Goal: Information Seeking & Learning: Find specific fact

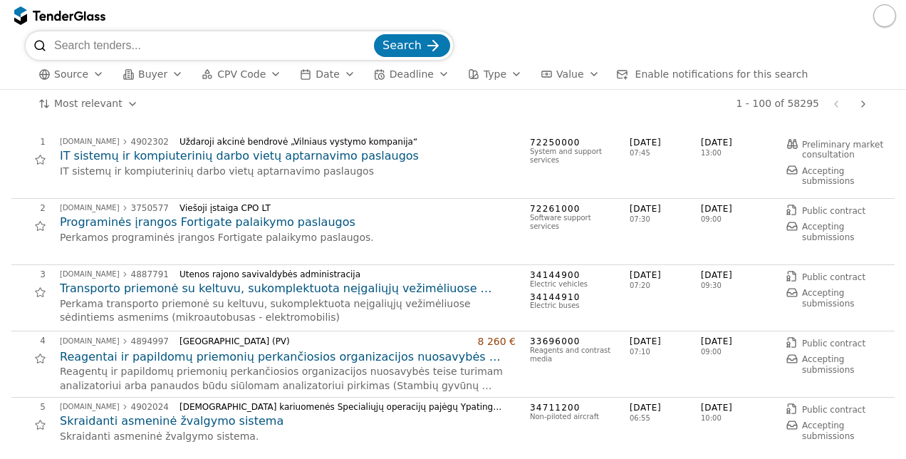
click at [290, 46] on input "search" at bounding box center [212, 45] width 317 height 28
type input "microsoft"
click at [374, 34] on button "Search" at bounding box center [412, 45] width 76 height 23
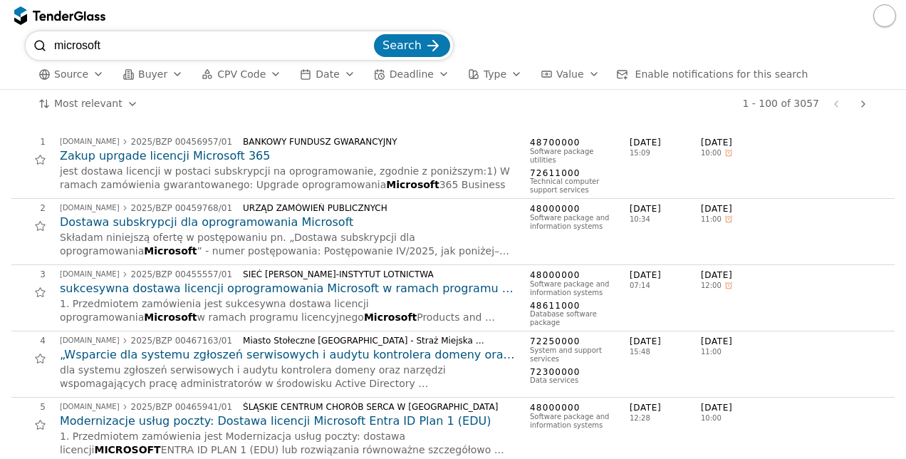
drag, startPoint x: 290, startPoint y: 44, endPoint x: 97, endPoint y: 73, distance: 195.0
click at [97, 73] on div "button" at bounding box center [98, 74] width 40 height 37
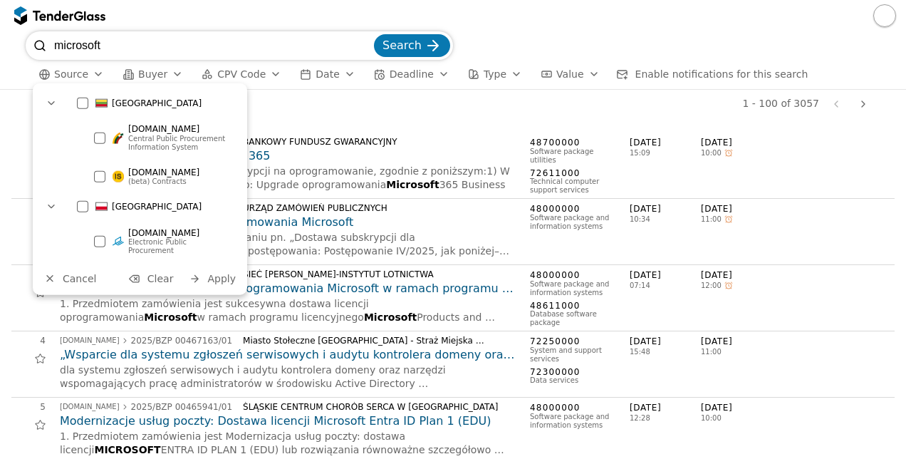
click at [97, 73] on div "button" at bounding box center [98, 74] width 40 height 37
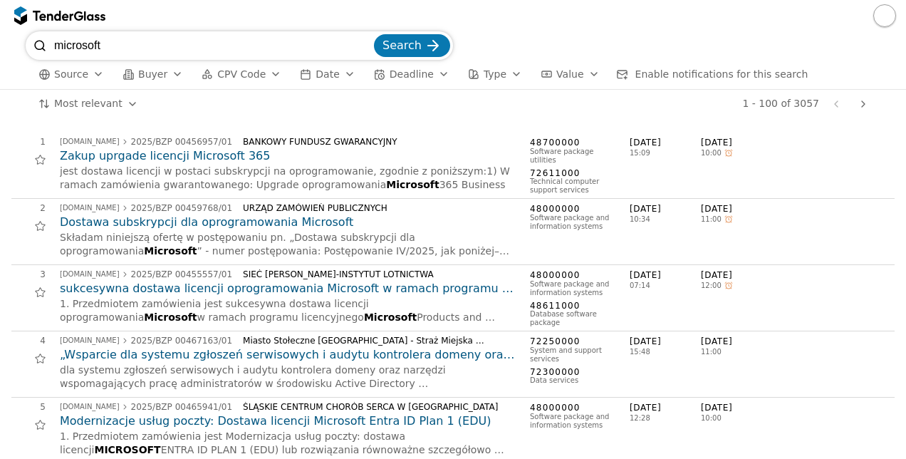
click at [97, 73] on div "button" at bounding box center [98, 74] width 40 height 37
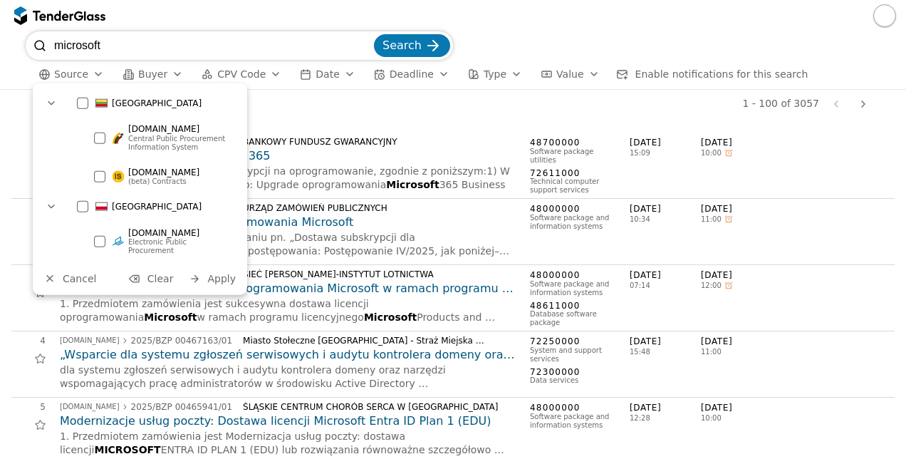
click at [73, 99] on div "[GEOGRAPHIC_DATA]" at bounding box center [155, 103] width 170 height 23
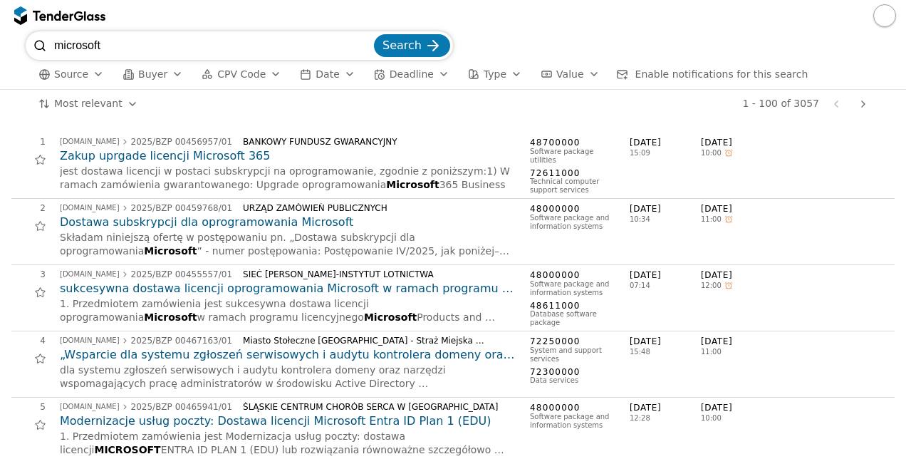
click at [429, 44] on div "submit" at bounding box center [433, 46] width 56 height 56
click at [262, 37] on input "microsoft" at bounding box center [212, 45] width 317 height 28
click at [374, 34] on button "Search" at bounding box center [412, 45] width 76 height 23
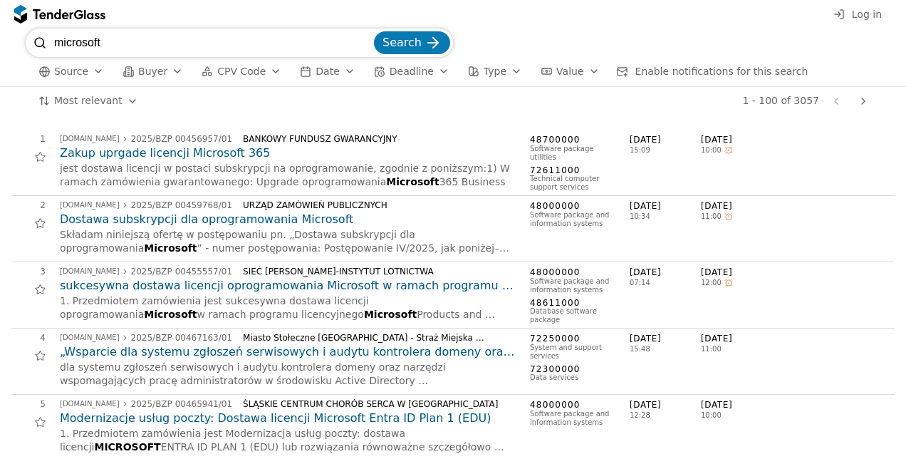
click at [93, 70] on div "button" at bounding box center [98, 71] width 40 height 37
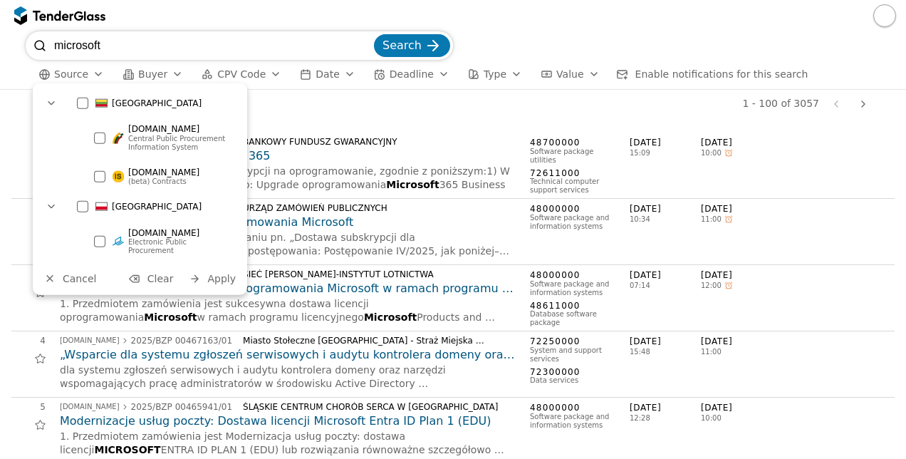
click at [91, 105] on div "[GEOGRAPHIC_DATA]" at bounding box center [155, 103] width 170 height 23
click at [218, 273] on span "Apply" at bounding box center [221, 278] width 28 height 11
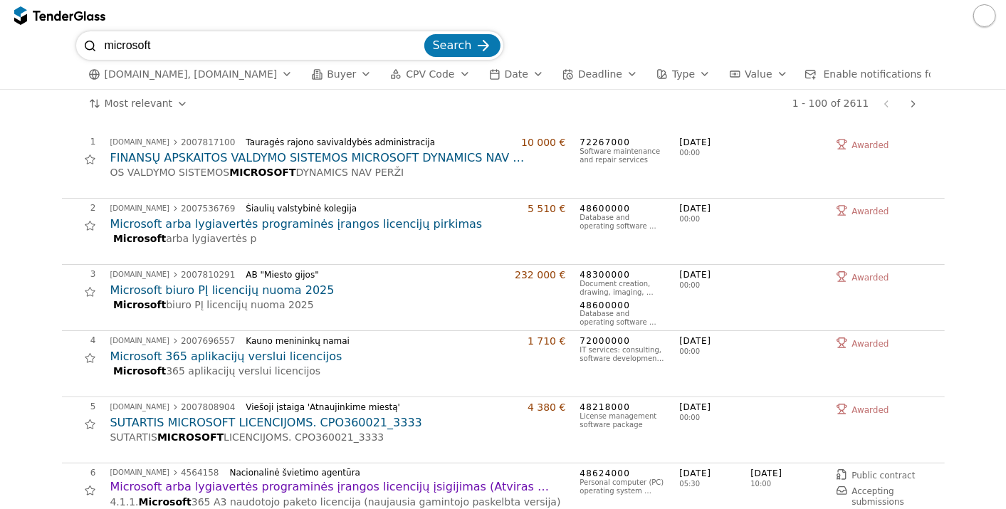
scroll to position [158, 0]
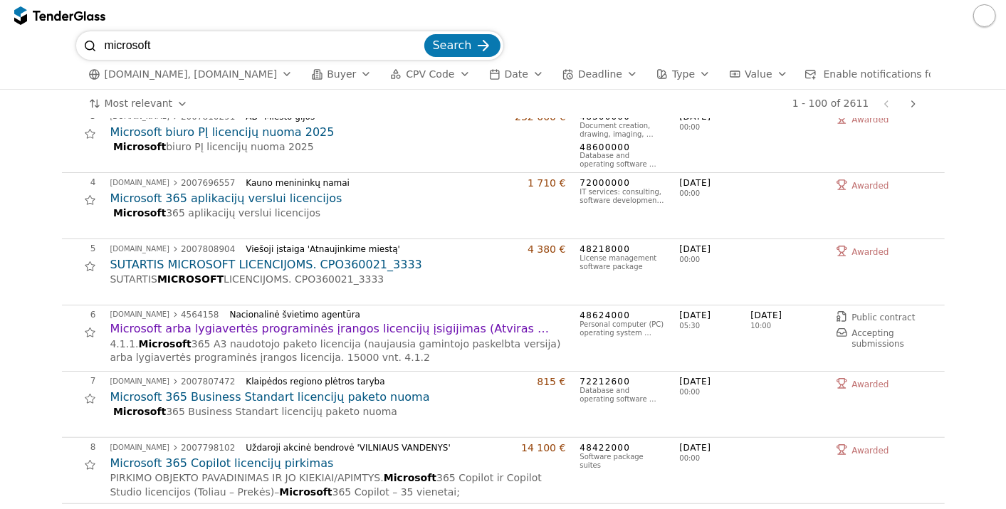
click at [248, 273] on h2 "SUTARTIS MICROSOFT LICENCIJOMS. CPO360021_3333" at bounding box center [338, 265] width 456 height 16
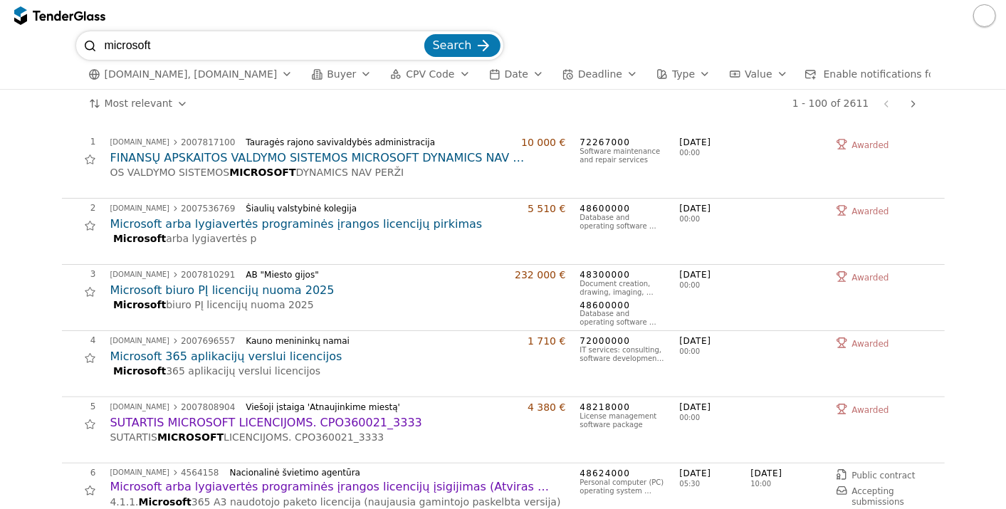
click at [281, 298] on h2 "Microsoft biuro PĮ licencijų nuoma 2025" at bounding box center [338, 291] width 456 height 16
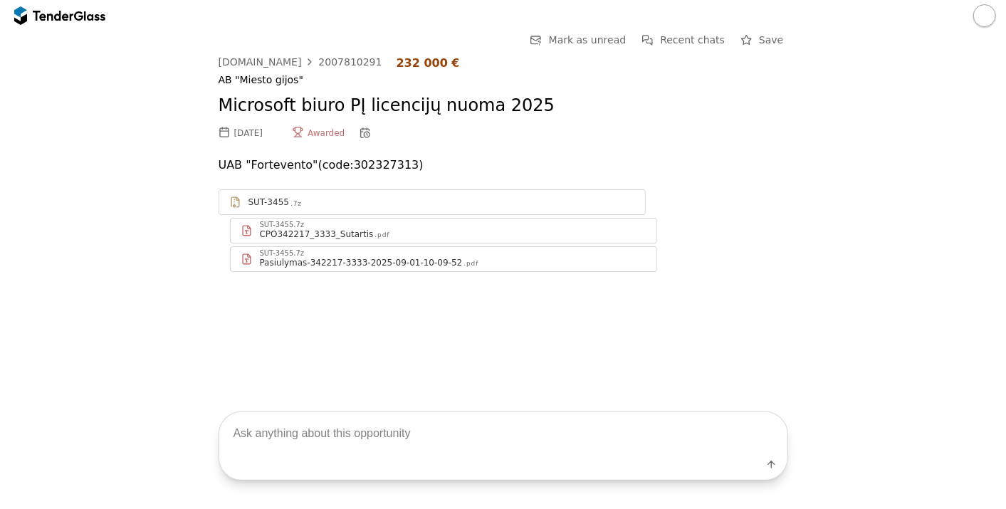
click at [374, 231] on div ".pdf" at bounding box center [381, 235] width 15 height 9
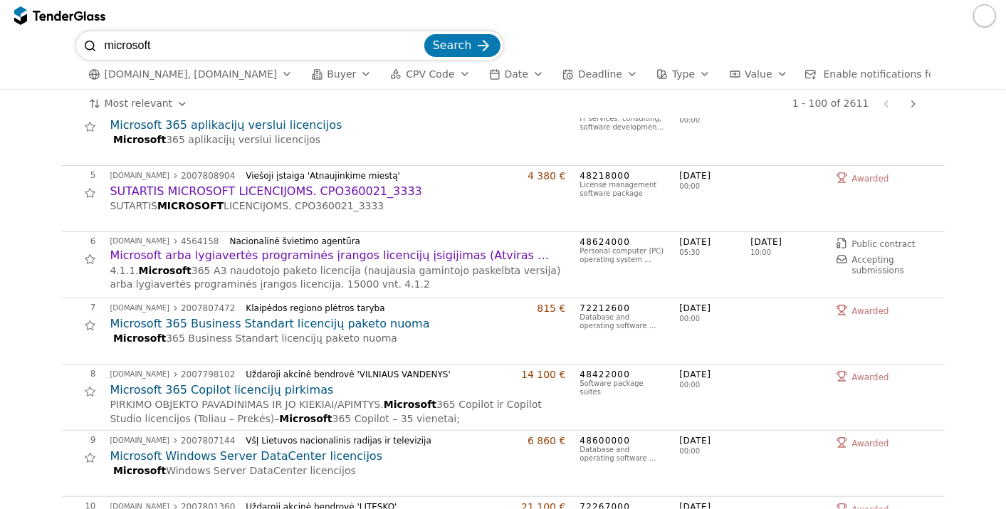
scroll to position [237, 0]
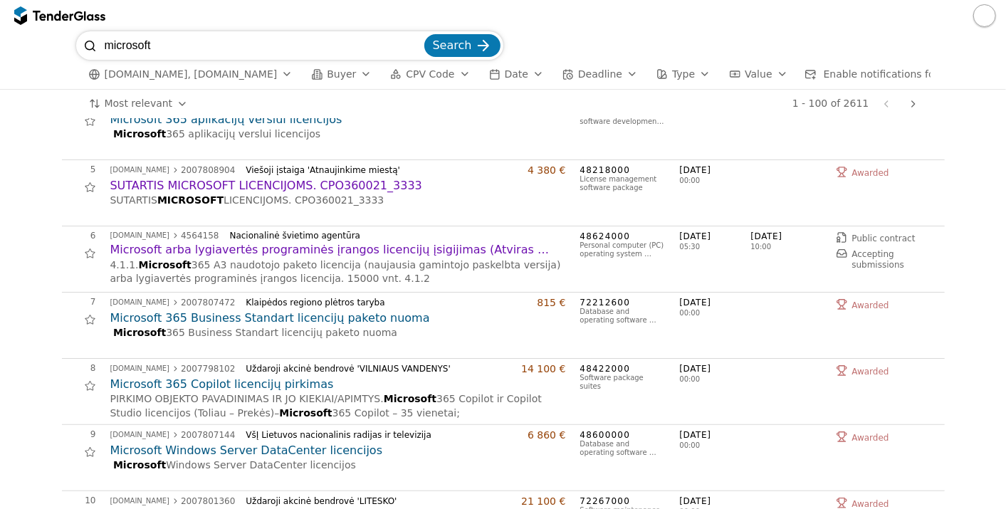
click at [328, 326] on h2 "Microsoft 365 Business Standart licencijų paketo nuoma" at bounding box center [338, 318] width 456 height 16
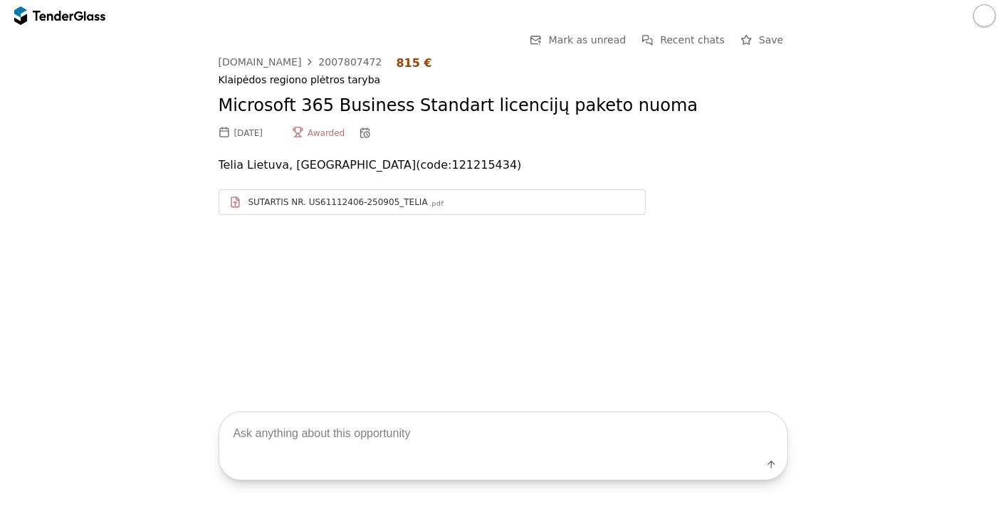
click at [361, 209] on div "SUTARTIS NR. US61112406-250905_TELIA .pdf" at bounding box center [432, 202] width 426 height 18
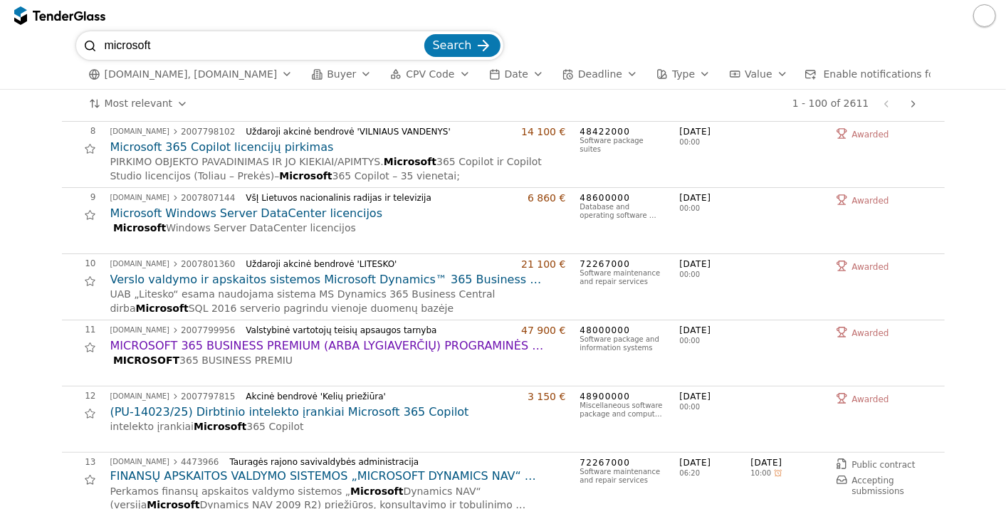
scroll to position [870, 0]
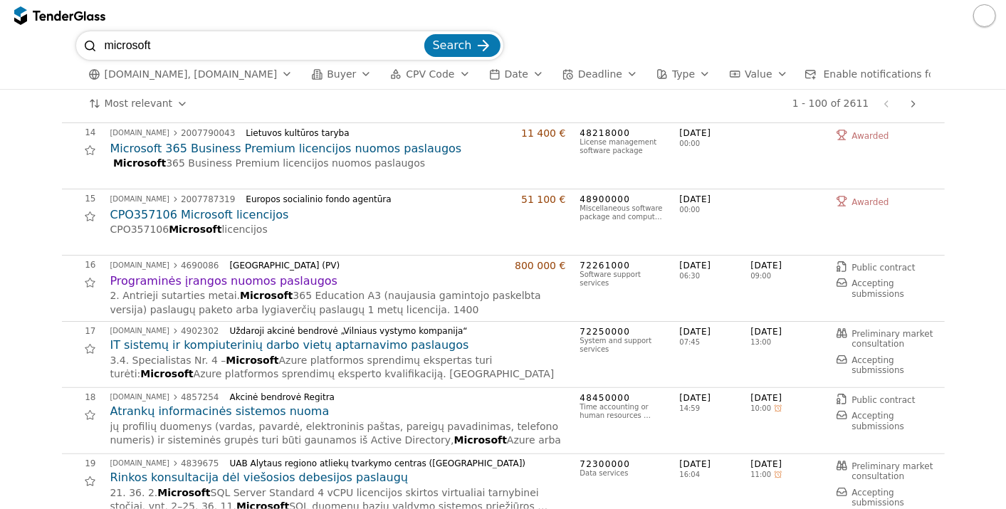
drag, startPoint x: 185, startPoint y: 156, endPoint x: 0, endPoint y: 231, distance: 199.6
click at [0, 233] on html "microsoft Search viesiejipirkimai.lt, eviesiejipirkimai.lt Buyer CPV Code Date …" at bounding box center [503, 254] width 1006 height 509
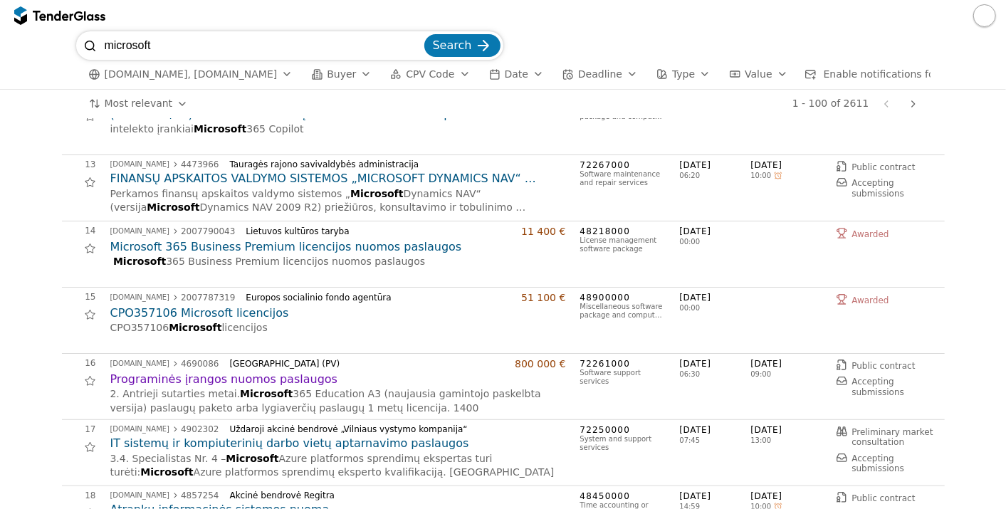
scroll to position [632, 0]
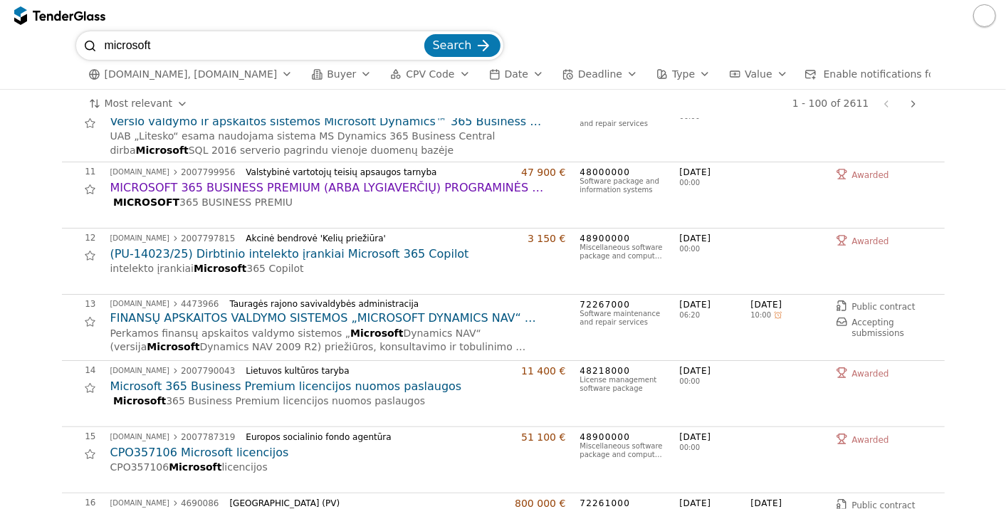
click at [258, 258] on h2 "(PU-14023/25) Dirbtinio intelekto įrankiai Microsoft 365 Copilot" at bounding box center [338, 254] width 456 height 16
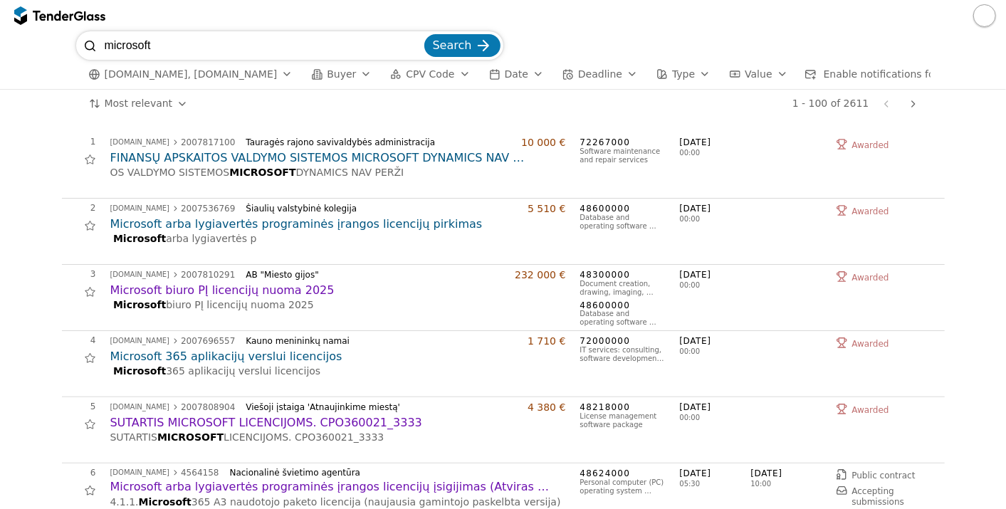
scroll to position [632, 0]
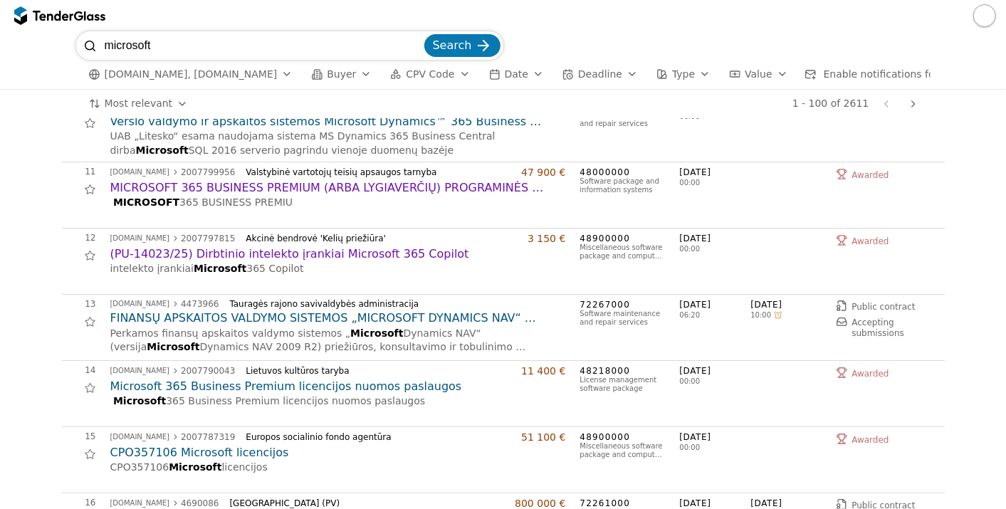
click at [168, 75] on span "viesiejipirkimai.lt, eviesiejipirkimai.lt" at bounding box center [191, 74] width 173 height 12
click at [578, 75] on span "Deadline" at bounding box center [600, 73] width 44 height 11
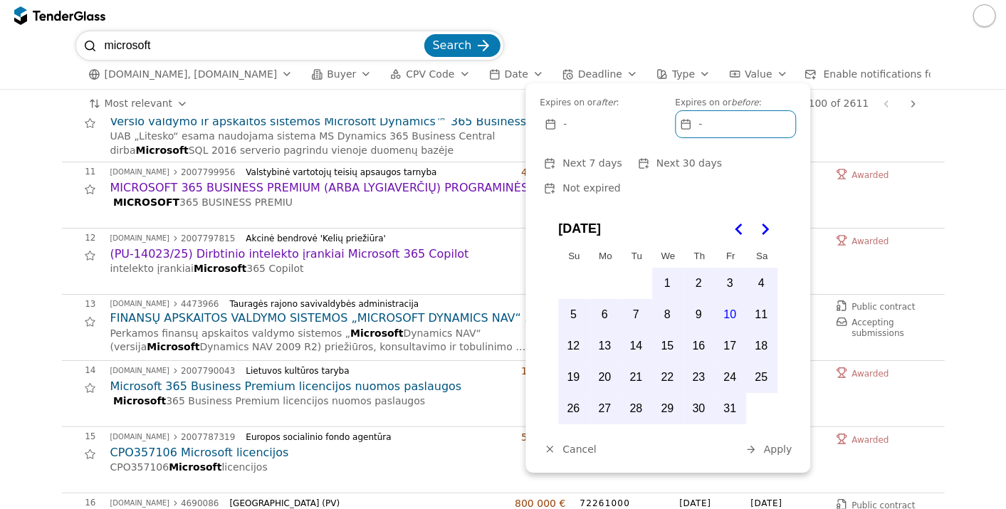
click at [670, 268] on button "1" at bounding box center [668, 283] width 30 height 30
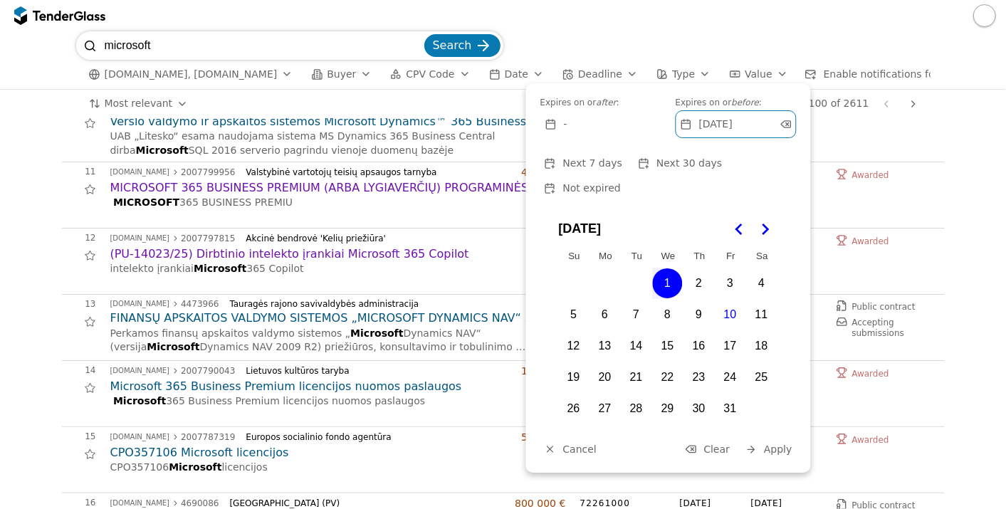
click at [578, 77] on span "Deadline" at bounding box center [600, 73] width 44 height 11
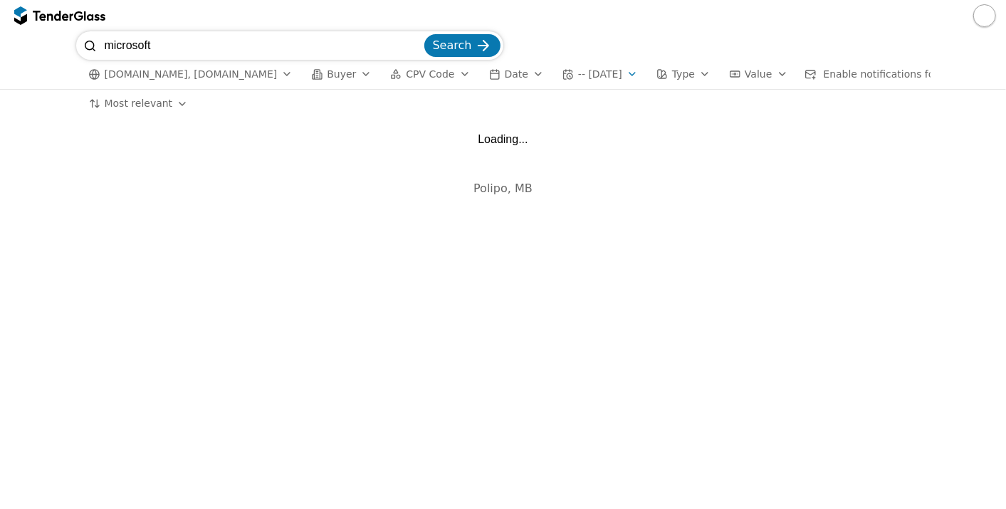
click at [518, 71] on div "button" at bounding box center [538, 74] width 40 height 37
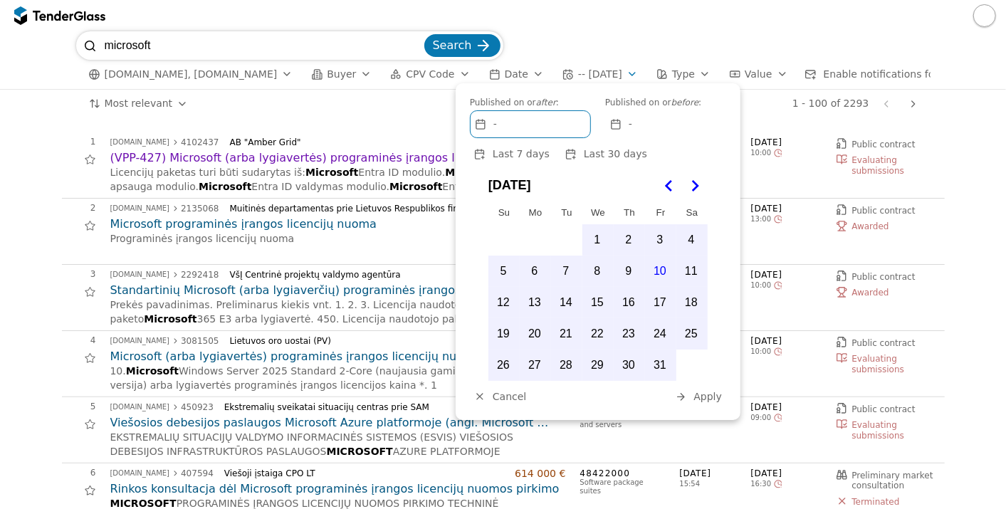
click at [1, 177] on div "# Opportunity Published Deadline 1 viesiejipirkimai.lt 4102437 AB "Amber Grid" …" at bounding box center [503, 313] width 1006 height 391
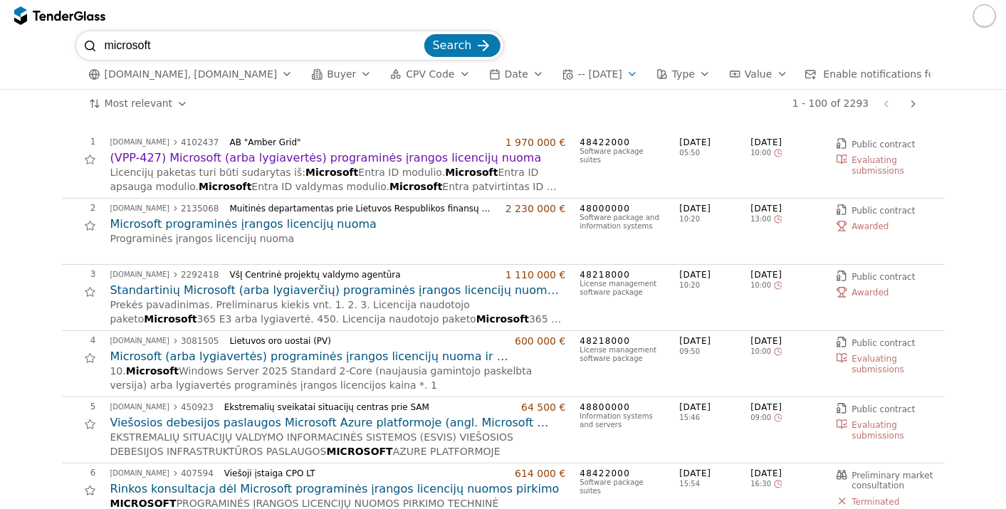
click at [589, 64] on div "viesiejipirkimai.lt, eviesiejipirkimai.lt Buyer CPV Code Date - - 2025-10-01 Ty…" at bounding box center [503, 74] width 854 height 29
click at [590, 71] on span "- - 2025-10-01" at bounding box center [600, 73] width 44 height 11
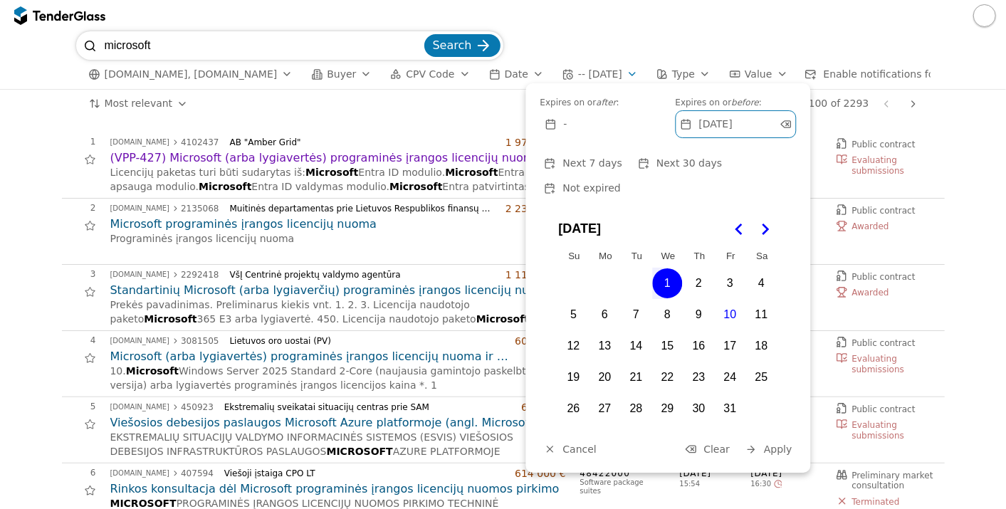
click at [596, 75] on span "- - 2025-10-01" at bounding box center [600, 73] width 44 height 11
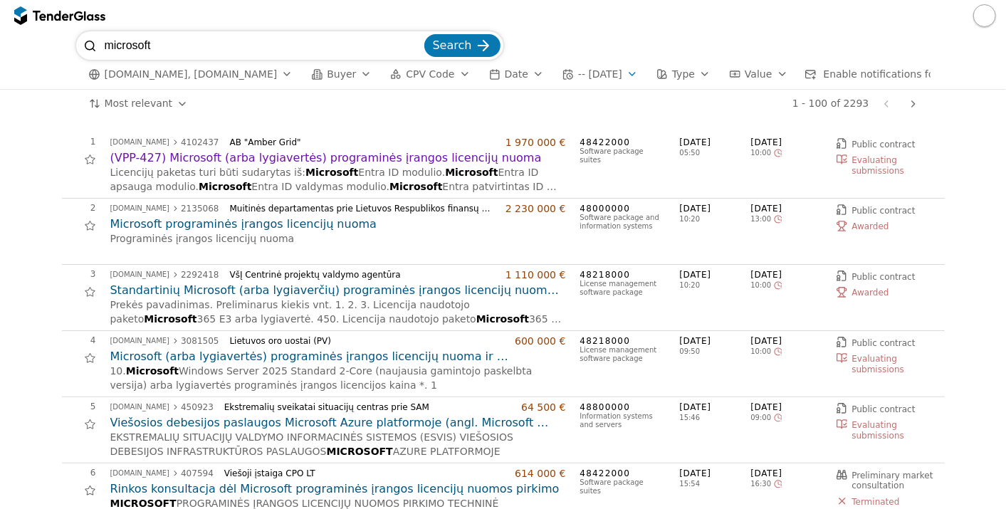
click at [596, 75] on span "- - 2025-10-01" at bounding box center [600, 73] width 44 height 11
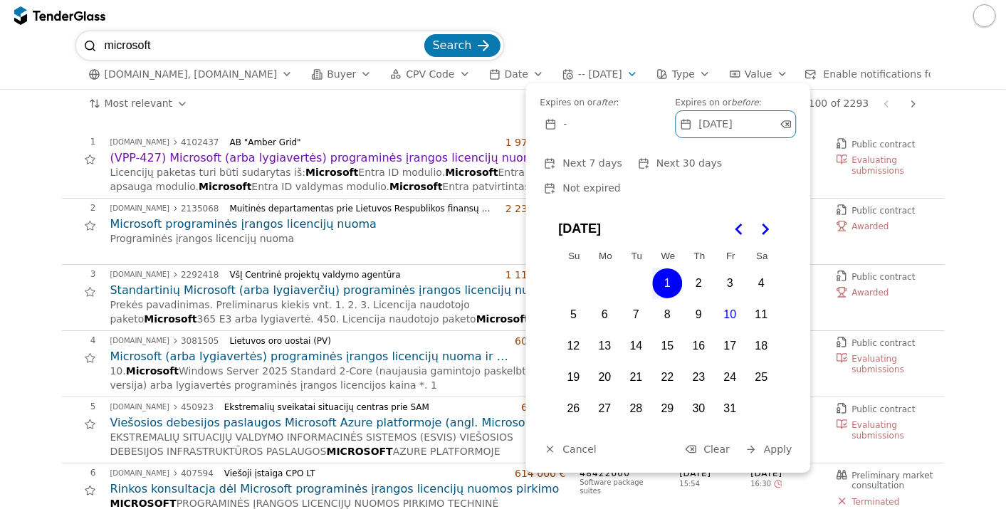
click at [571, 124] on div "-" at bounding box center [601, 124] width 120 height 26
click at [783, 125] on div at bounding box center [785, 124] width 41 height 38
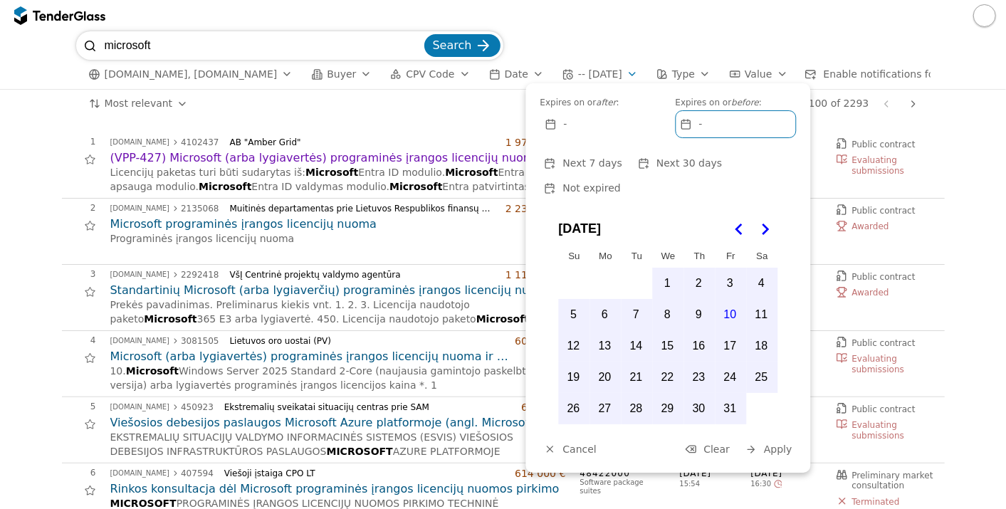
click at [580, 120] on div "-" at bounding box center [601, 124] width 120 height 26
click at [669, 268] on button "1" at bounding box center [668, 283] width 30 height 30
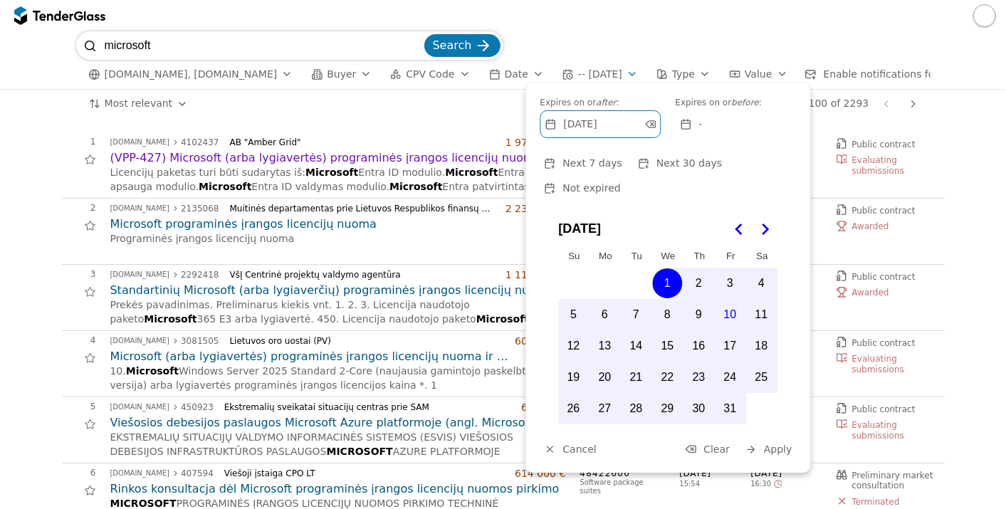
click at [580, 331] on button "12" at bounding box center [574, 346] width 30 height 30
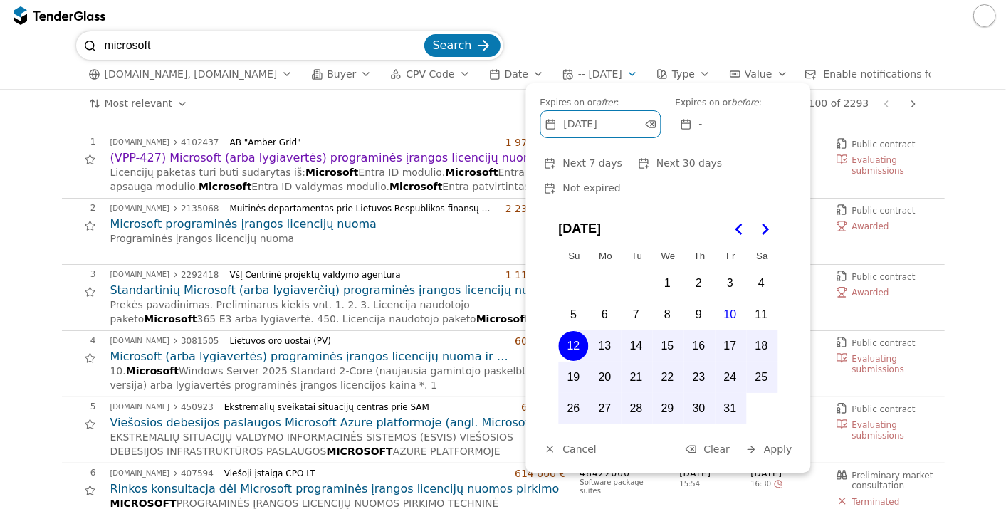
click at [782, 444] on span "Apply" at bounding box center [778, 449] width 28 height 11
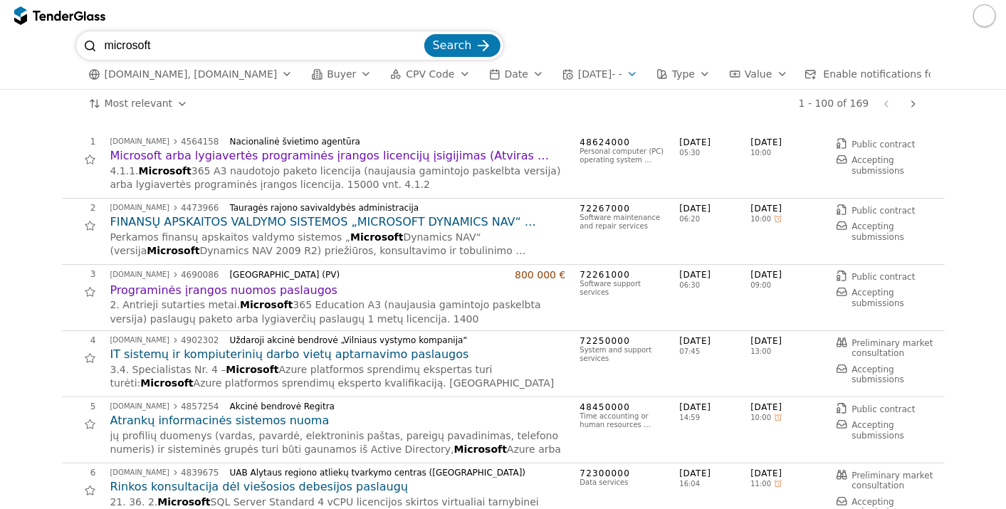
click at [651, 79] on button "Type" at bounding box center [684, 75] width 66 height 18
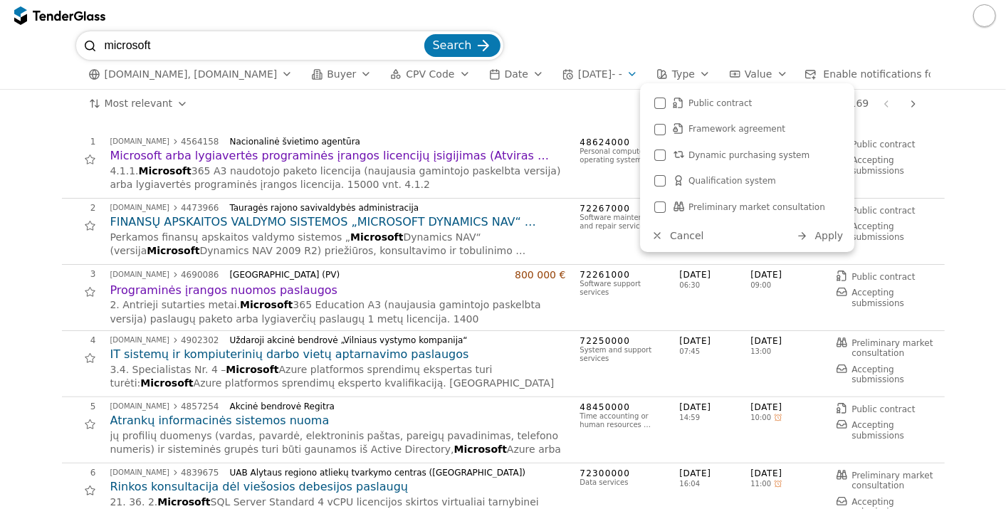
click at [651, 79] on button "Type" at bounding box center [684, 75] width 66 height 18
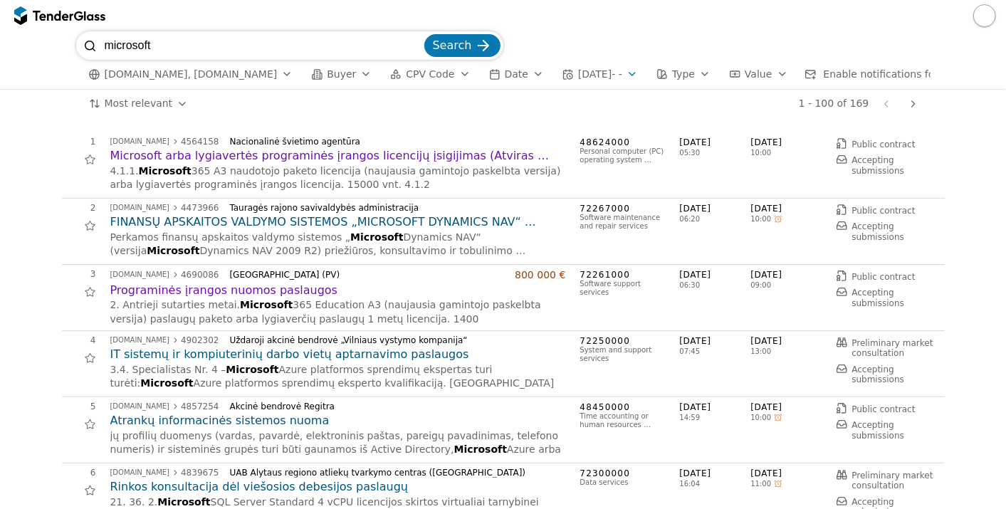
click at [730, 71] on button "Value" at bounding box center [758, 75] width 70 height 18
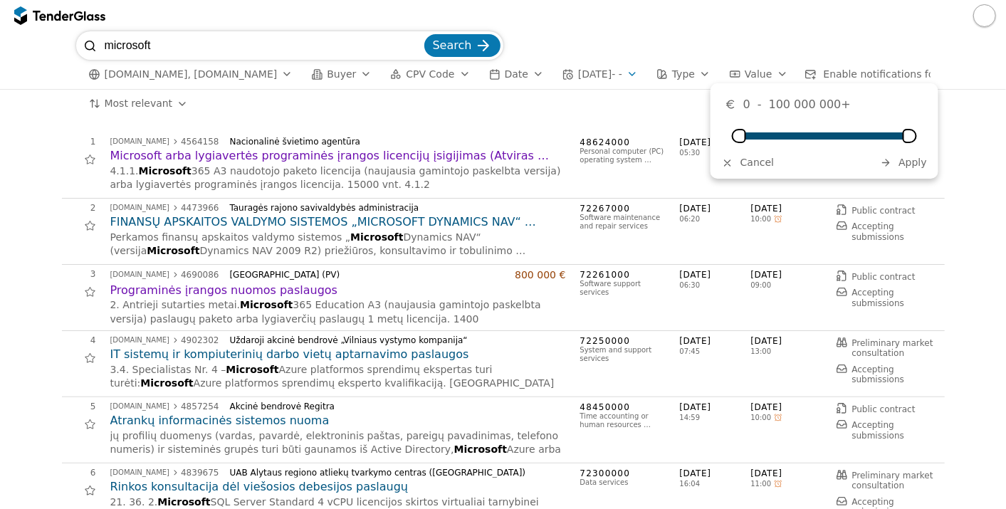
click at [730, 71] on button "Value" at bounding box center [758, 75] width 70 height 18
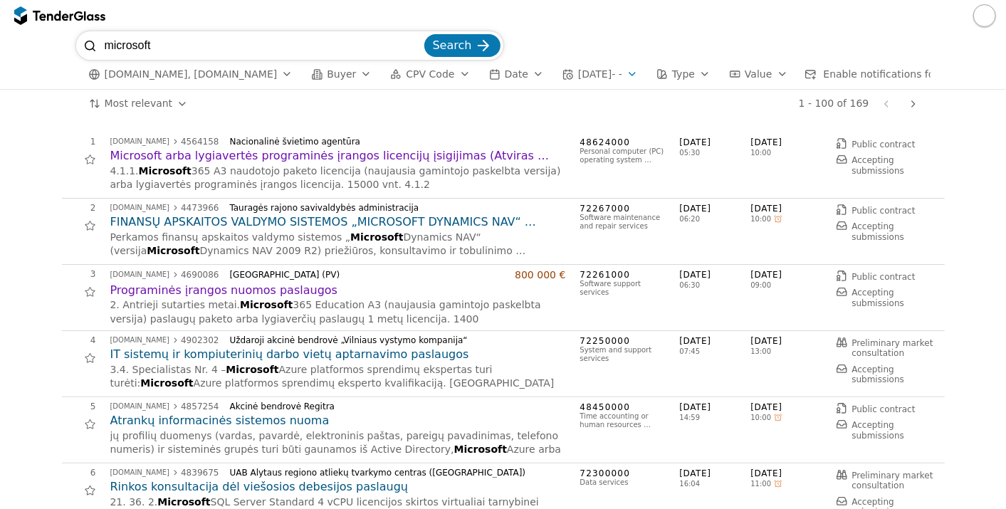
click at [790, 72] on div at bounding box center [810, 75] width 41 height 40
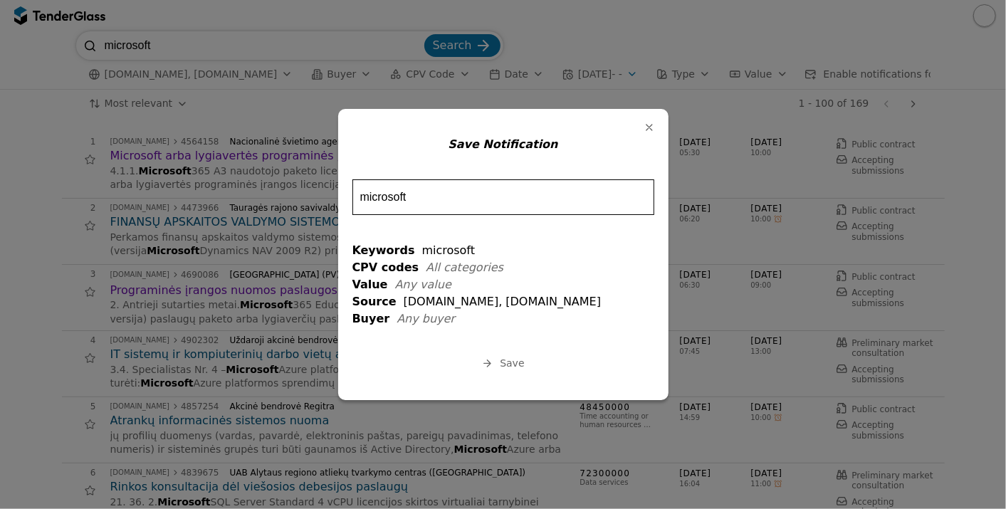
click at [639, 127] on button "Label" at bounding box center [649, 127] width 20 height 20
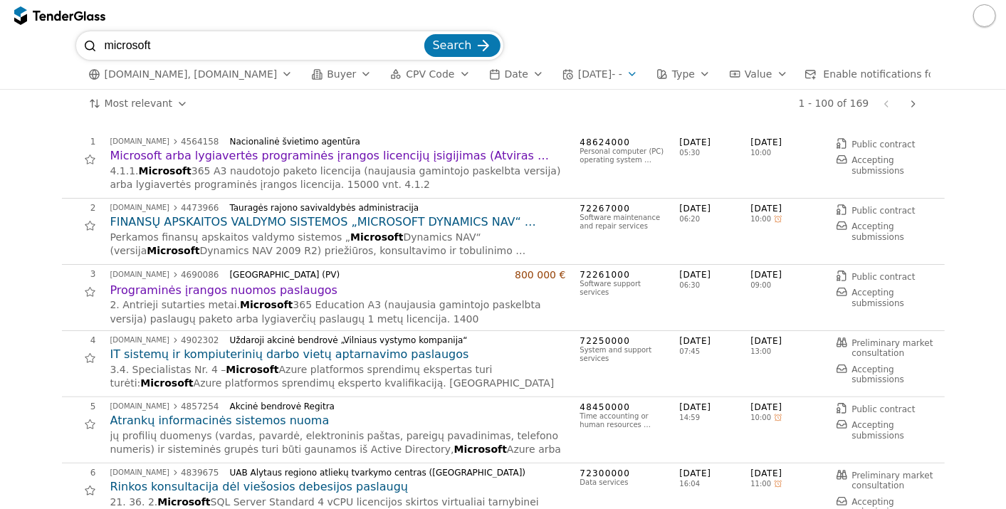
click at [505, 75] on span "Date" at bounding box center [516, 73] width 23 height 11
click at [421, 75] on span "CPV Code" at bounding box center [430, 73] width 48 height 11
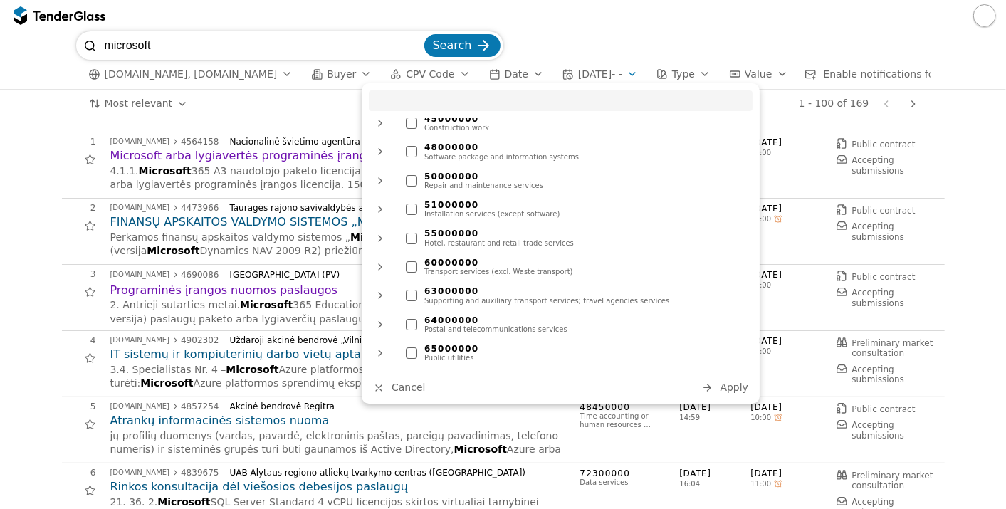
scroll to position [632, 0]
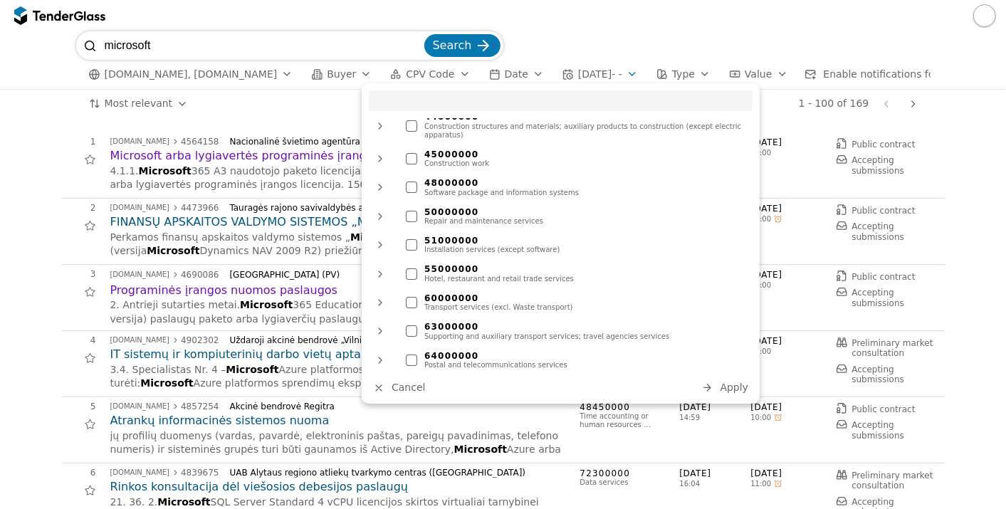
click at [411, 182] on div at bounding box center [411, 187] width 11 height 11
click at [732, 379] on button "Apply" at bounding box center [726, 388] width 56 height 18
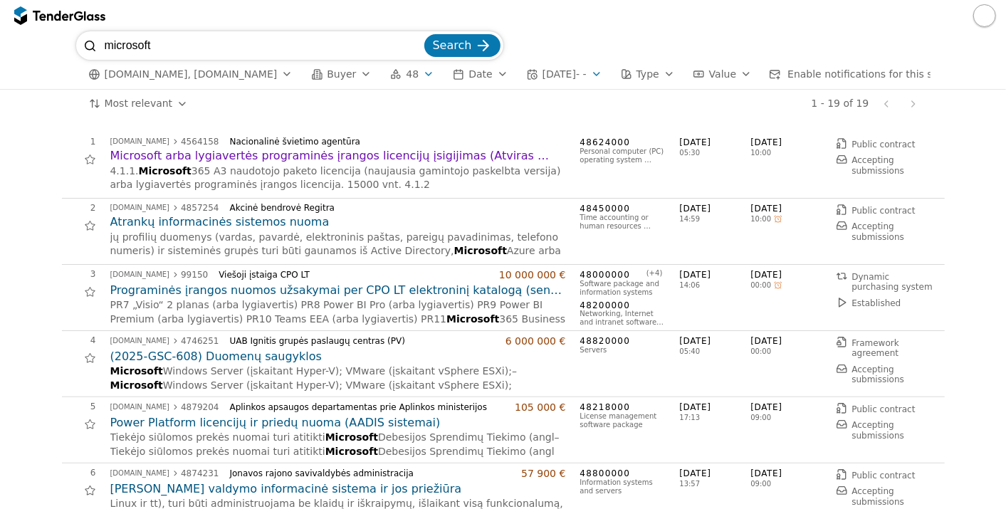
click at [357, 297] on h2 "Programinės įrangos nuomos užsakymai per CPO LT elektroninį katalogą (seno CVP …" at bounding box center [338, 291] width 456 height 16
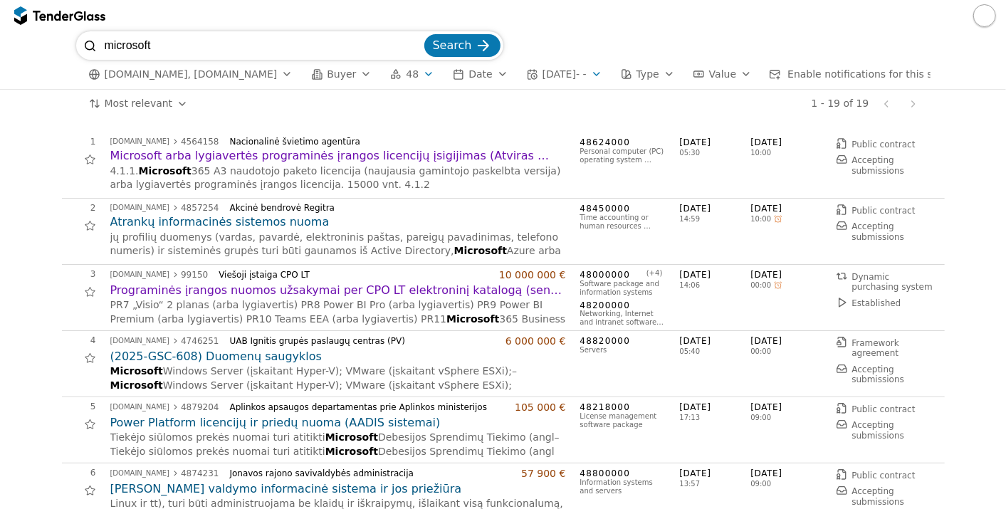
click at [439, 77] on div "button" at bounding box center [459, 74] width 40 height 41
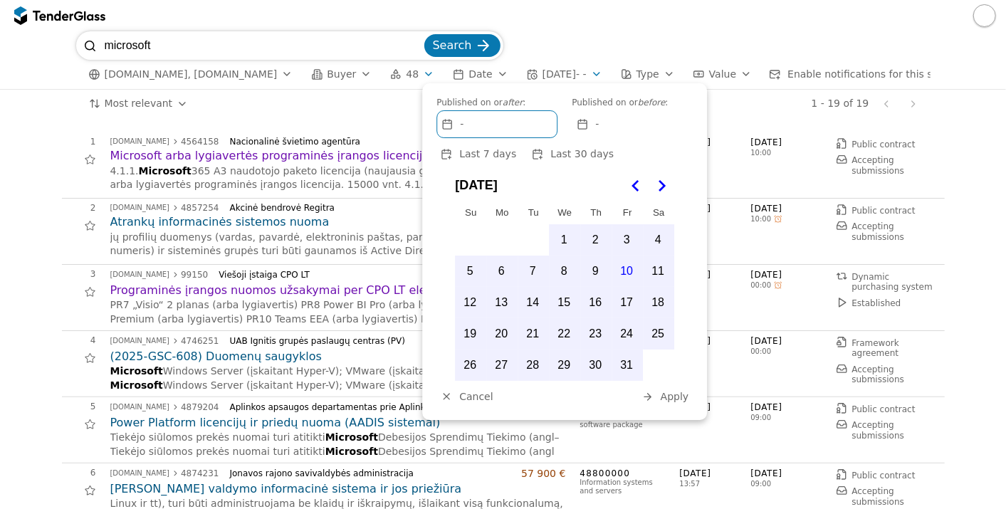
click at [498, 302] on button "13" at bounding box center [501, 303] width 30 height 30
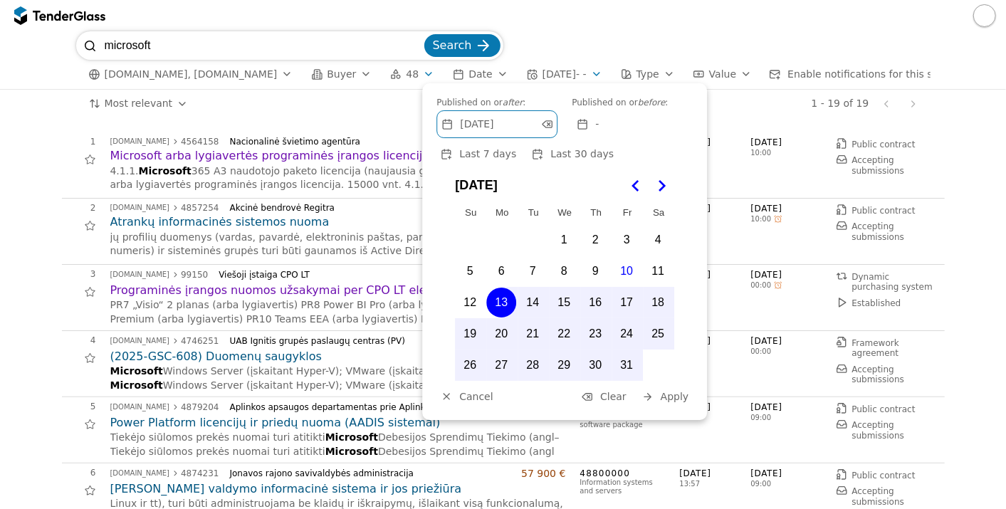
click at [560, 242] on button "1" at bounding box center [564, 240] width 30 height 30
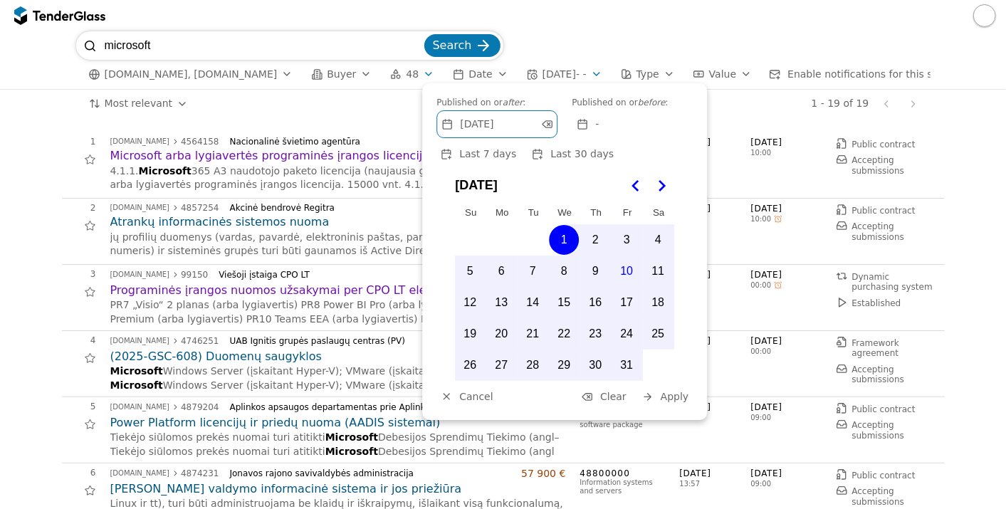
click at [676, 391] on span "Apply" at bounding box center [675, 396] width 28 height 11
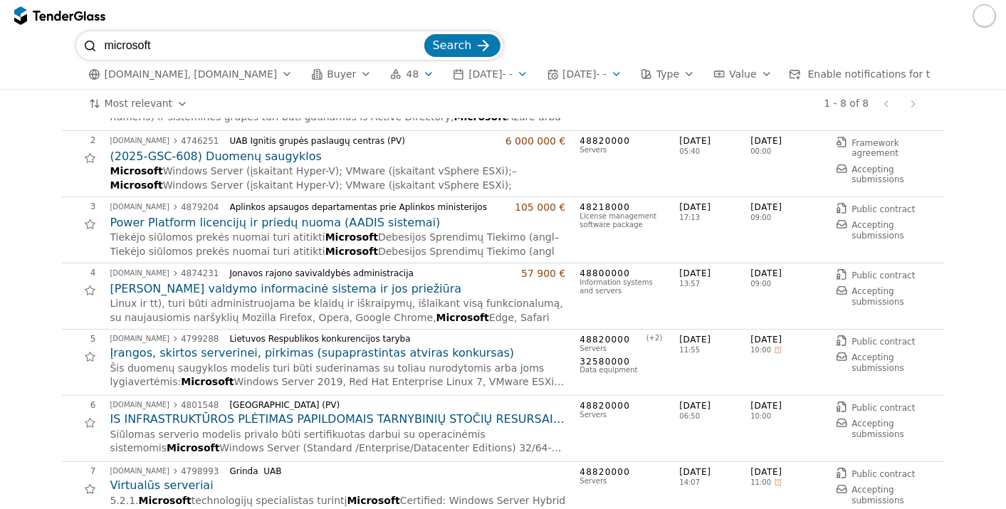
scroll to position [226, 0]
